Goal: Task Accomplishment & Management: Use online tool/utility

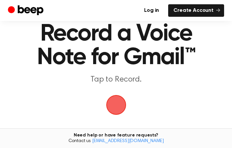
scroll to position [41, 0]
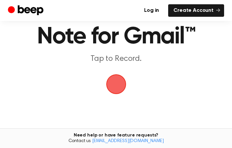
click at [118, 86] on span "button" at bounding box center [115, 84] width 21 height 21
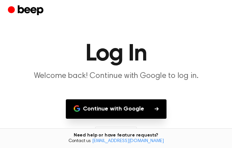
click at [126, 110] on button "Continue with Google" at bounding box center [116, 108] width 101 height 19
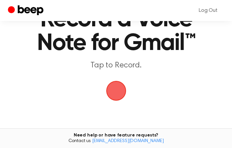
scroll to position [36, 0]
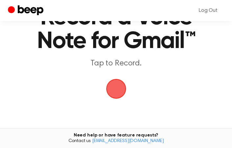
click at [112, 89] on span "button" at bounding box center [116, 89] width 18 height 18
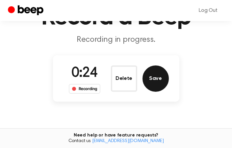
click at [152, 75] on button "Save" at bounding box center [155, 78] width 26 height 26
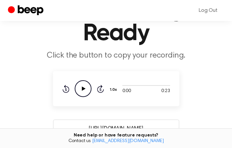
scroll to position [44, 0]
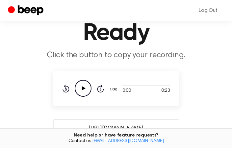
click at [83, 88] on icon at bounding box center [84, 88] width 4 height 4
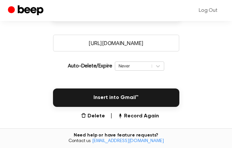
scroll to position [131, 0]
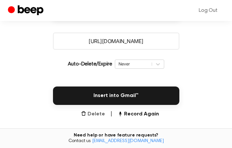
click at [93, 111] on button "Delete" at bounding box center [93, 114] width 24 height 8
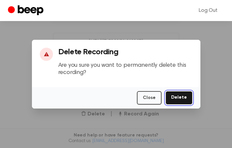
click at [180, 96] on button "Delete" at bounding box center [178, 97] width 27 height 13
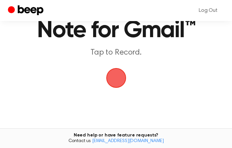
scroll to position [50, 0]
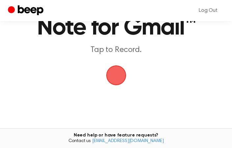
click at [117, 72] on span "button" at bounding box center [115, 74] width 25 height 25
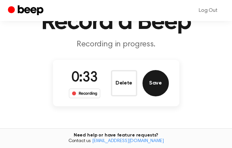
click at [149, 85] on button "Save" at bounding box center [155, 83] width 26 height 26
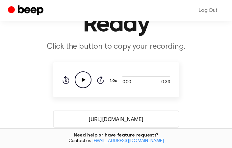
scroll to position [45, 0]
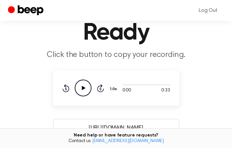
click at [86, 92] on icon "Play Audio" at bounding box center [83, 88] width 17 height 17
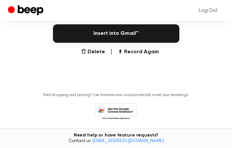
scroll to position [192, 0]
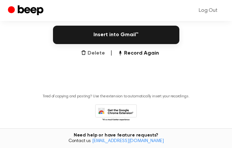
click at [89, 54] on button "Delete" at bounding box center [93, 53] width 24 height 8
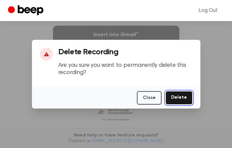
click at [181, 99] on button "Delete" at bounding box center [178, 97] width 27 height 13
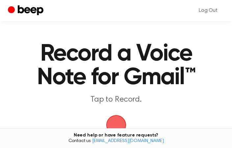
scroll to position [25, 0]
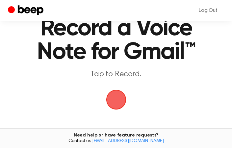
click at [114, 99] on span "button" at bounding box center [116, 99] width 18 height 18
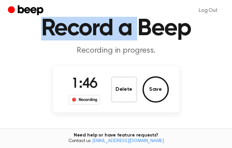
scroll to position [0, 0]
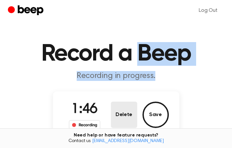
drag, startPoint x: 138, startPoint y: 48, endPoint x: 120, endPoint y: 111, distance: 65.2
click at [124, 106] on main "Record a Beep Recording in progress. 1:46 Recording Delete Save Tired of copyin…" at bounding box center [116, 110] width 232 height 221
click at [125, 111] on button "Delete" at bounding box center [124, 115] width 26 height 26
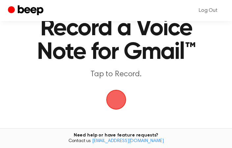
scroll to position [34, 0]
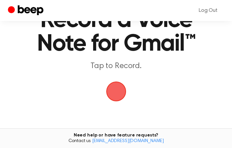
click at [123, 94] on span "button" at bounding box center [116, 91] width 18 height 18
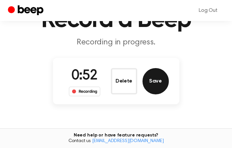
click at [152, 79] on button "Save" at bounding box center [155, 81] width 26 height 26
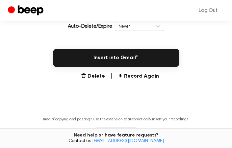
scroll to position [169, 0]
click at [99, 74] on button "Delete" at bounding box center [93, 76] width 24 height 8
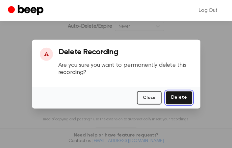
click at [181, 103] on button "Delete" at bounding box center [178, 97] width 27 height 13
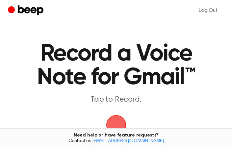
click at [118, 121] on span "button" at bounding box center [116, 125] width 22 height 22
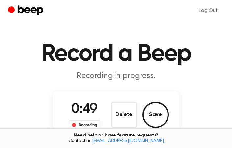
click at [118, 121] on button "Delete" at bounding box center [124, 115] width 26 height 26
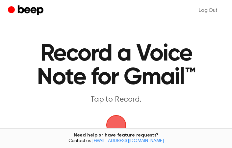
click at [119, 119] on span "button" at bounding box center [116, 125] width 18 height 18
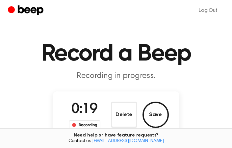
click at [119, 119] on button "Delete" at bounding box center [124, 115] width 26 height 26
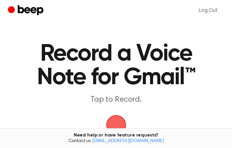
click at [119, 119] on span "button" at bounding box center [116, 125] width 18 height 18
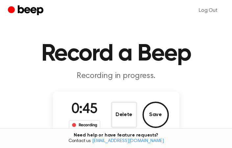
click at [119, 119] on button "Delete" at bounding box center [124, 115] width 26 height 26
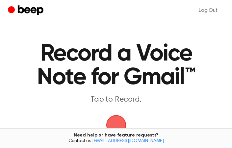
click at [118, 119] on span "button" at bounding box center [116, 125] width 18 height 18
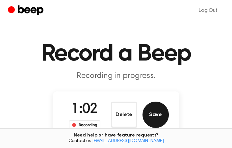
click at [162, 113] on button "Save" at bounding box center [155, 115] width 26 height 26
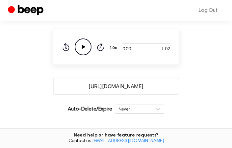
scroll to position [86, 0]
click at [81, 46] on icon "Play Audio" at bounding box center [83, 46] width 17 height 17
click at [81, 46] on icon "Pause Audio" at bounding box center [83, 46] width 17 height 17
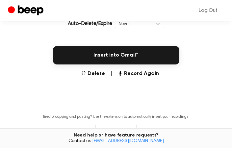
scroll to position [205, 0]
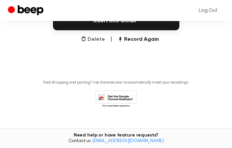
click at [96, 40] on button "Delete" at bounding box center [93, 39] width 24 height 8
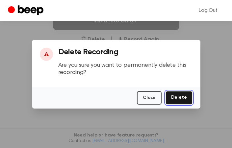
click at [175, 95] on button "Delete" at bounding box center [178, 97] width 27 height 13
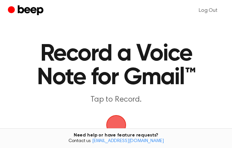
click at [120, 119] on span "button" at bounding box center [116, 125] width 22 height 22
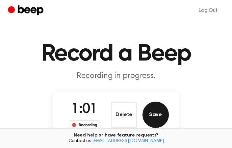
click at [152, 112] on button "Save" at bounding box center [155, 115] width 26 height 26
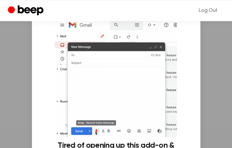
scroll to position [95, 0]
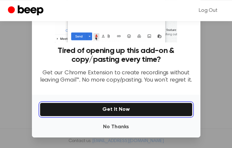
click at [119, 110] on button "Get It Now" at bounding box center [116, 110] width 152 height 14
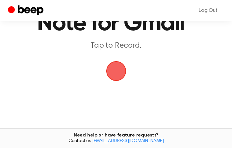
scroll to position [58, 0]
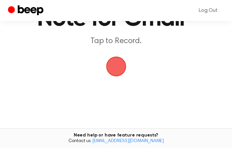
click at [116, 70] on span "button" at bounding box center [116, 66] width 18 height 18
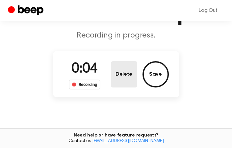
click at [125, 74] on button "Delete" at bounding box center [124, 74] width 26 height 26
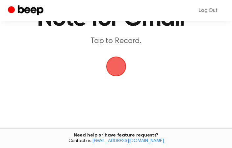
click at [116, 72] on span "button" at bounding box center [116, 66] width 18 height 18
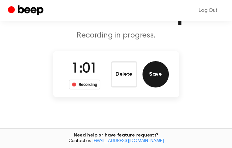
click at [152, 76] on button "Save" at bounding box center [155, 74] width 26 height 26
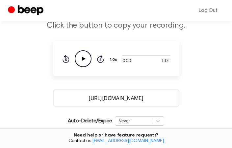
scroll to position [75, 0]
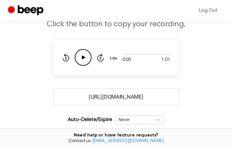
click at [124, 97] on input "https://beep.audio/o2w7Gge" at bounding box center [116, 96] width 126 height 17
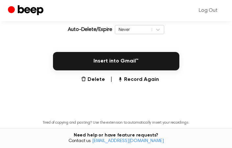
scroll to position [162, 0]
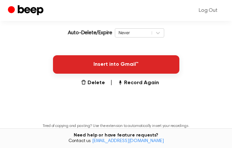
click at [123, 61] on button "Insert into Gmail™" at bounding box center [116, 64] width 126 height 18
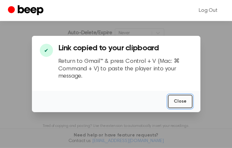
click at [178, 103] on button "Close" at bounding box center [180, 101] width 25 height 13
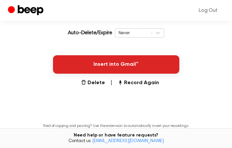
click at [128, 60] on button "Insert into Gmail™" at bounding box center [116, 64] width 126 height 18
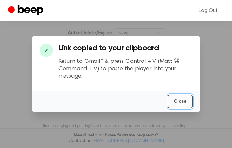
click at [178, 99] on button "Close" at bounding box center [180, 101] width 25 height 13
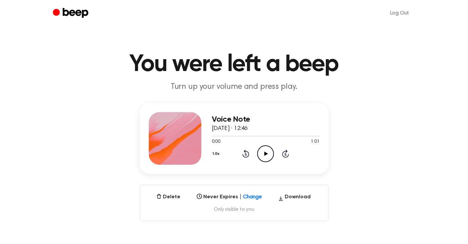
click at [265, 152] on icon at bounding box center [267, 154] width 4 height 4
click at [267, 153] on icon at bounding box center [265, 154] width 3 height 4
